Goal: Task Accomplishment & Management: Manage account settings

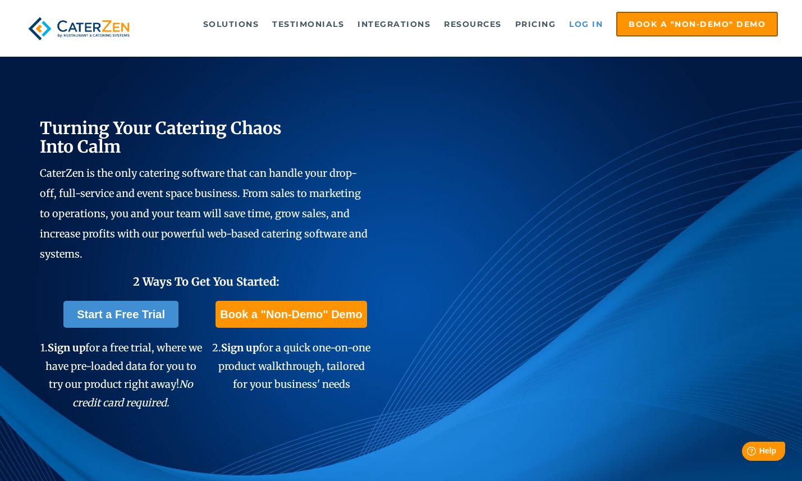
click at [579, 22] on link "Log in" at bounding box center [585, 24] width 45 height 22
click at [575, 26] on link "Log in" at bounding box center [585, 24] width 45 height 22
click at [584, 20] on link "Log in" at bounding box center [585, 24] width 45 height 22
click at [591, 15] on link "Log in" at bounding box center [585, 24] width 45 height 22
